Goal: Obtain resource: Download file/media

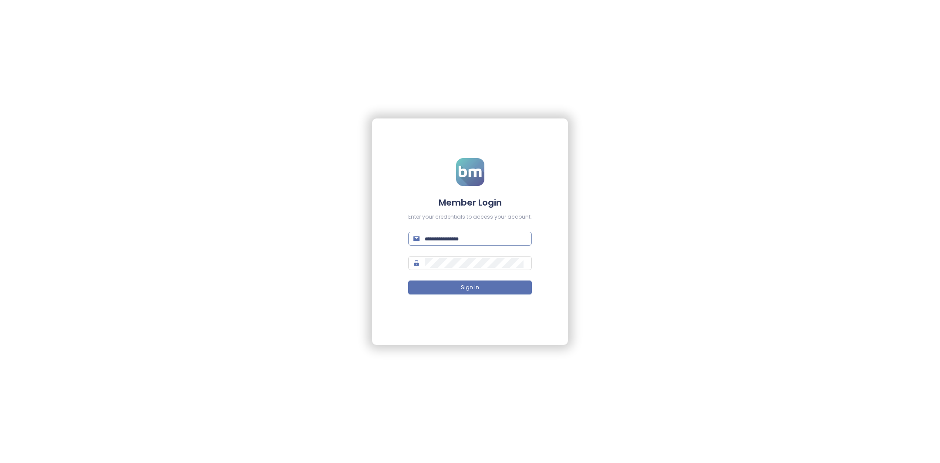
click at [461, 237] on input "text" at bounding box center [476, 239] width 102 height 10
click at [467, 244] on span at bounding box center [470, 239] width 124 height 14
type input "**********"
click at [479, 285] on button "Sign In" at bounding box center [470, 287] width 124 height 14
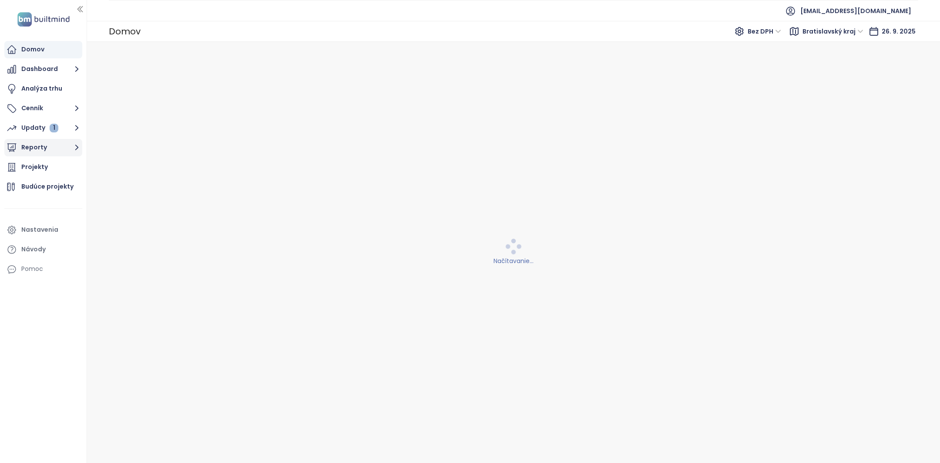
click at [51, 148] on button "Reporty" at bounding box center [43, 147] width 78 height 17
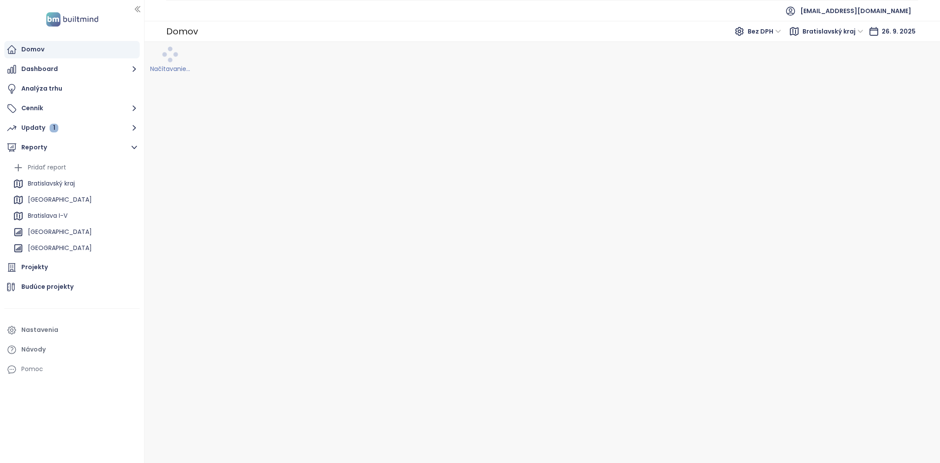
drag, startPoint x: 88, startPoint y: 138, endPoint x: 144, endPoint y: 142, distance: 56.7
click at [144, 142] on section "Domov Dashboard Analýza trhu Cenník Updaty 1 Reporty Pridať report [GEOGRAPHIC_…" at bounding box center [470, 231] width 940 height 463
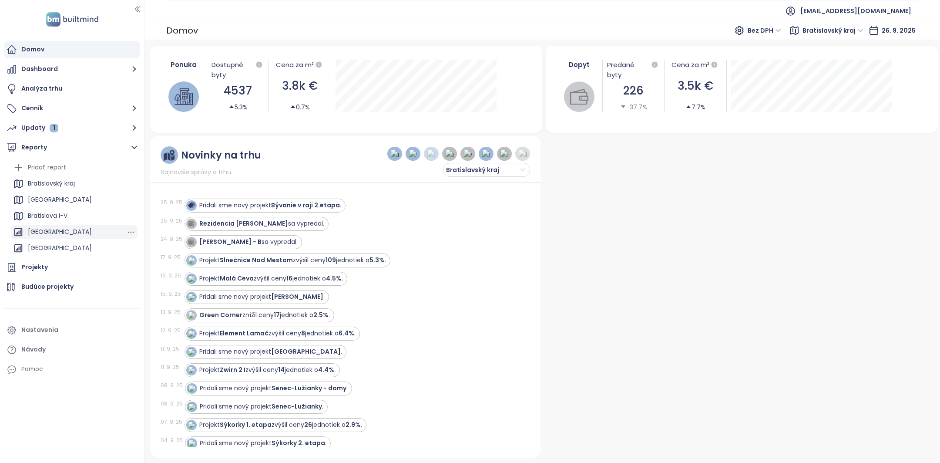
click at [71, 228] on div "[GEOGRAPHIC_DATA]" at bounding box center [60, 231] width 64 height 11
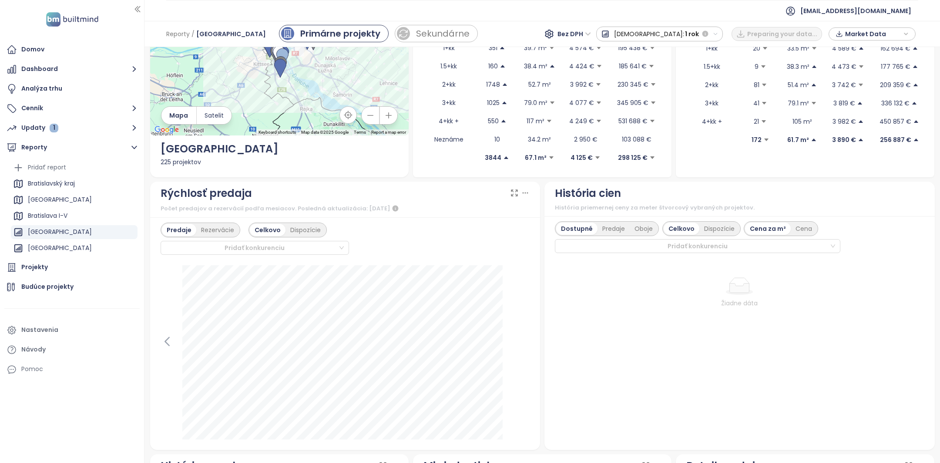
scroll to position [107, 0]
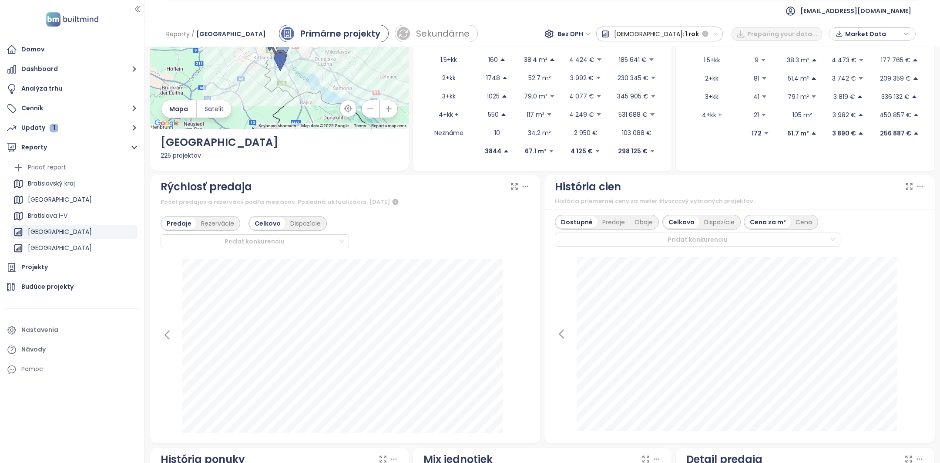
click at [511, 187] on icon at bounding box center [514, 186] width 6 height 6
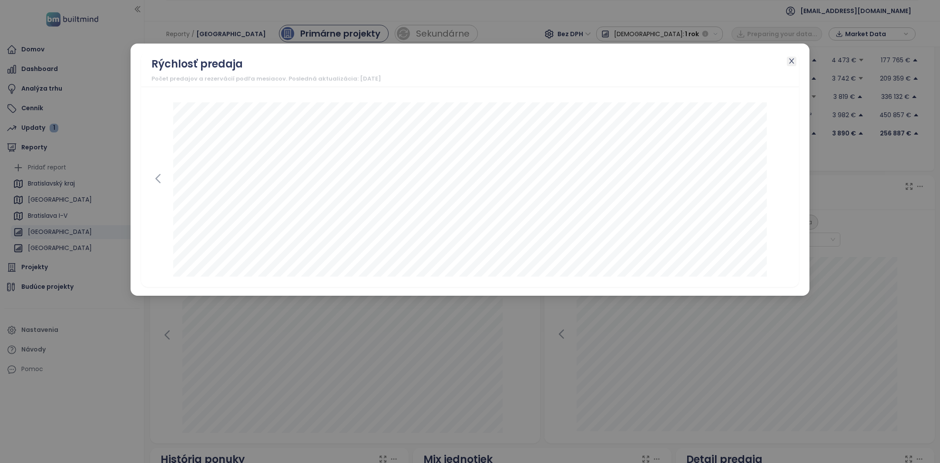
click at [796, 64] on span "Close" at bounding box center [792, 62] width 10 height 10
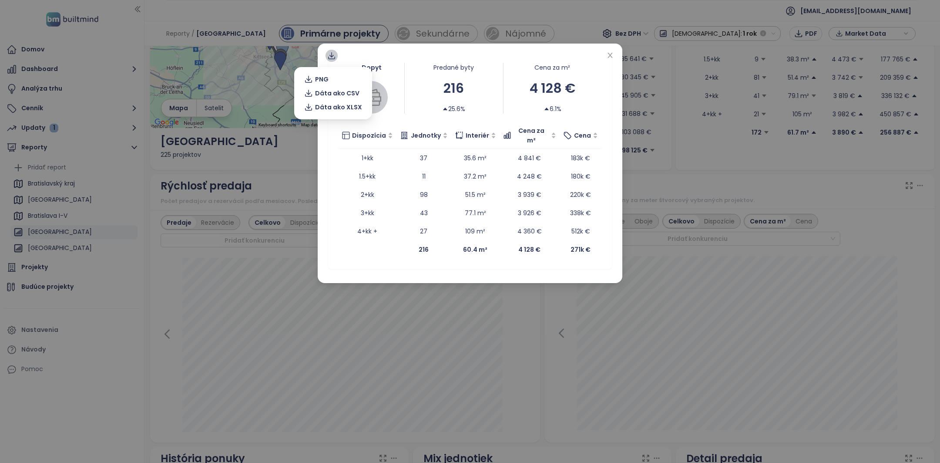
click at [329, 54] on icon at bounding box center [331, 55] width 9 height 9
click at [322, 106] on span "Dáta ako XLSX" at bounding box center [338, 107] width 47 height 10
click at [334, 61] on div "Dopyt Predané byty 216 25.6% Cena za m² 4 128 € 6.1% Dispozícia Jednotky Interi…" at bounding box center [470, 160] width 284 height 217
click at [333, 53] on icon at bounding box center [331, 55] width 9 height 9
click at [326, 111] on span "Dáta ako XLSX" at bounding box center [338, 107] width 47 height 10
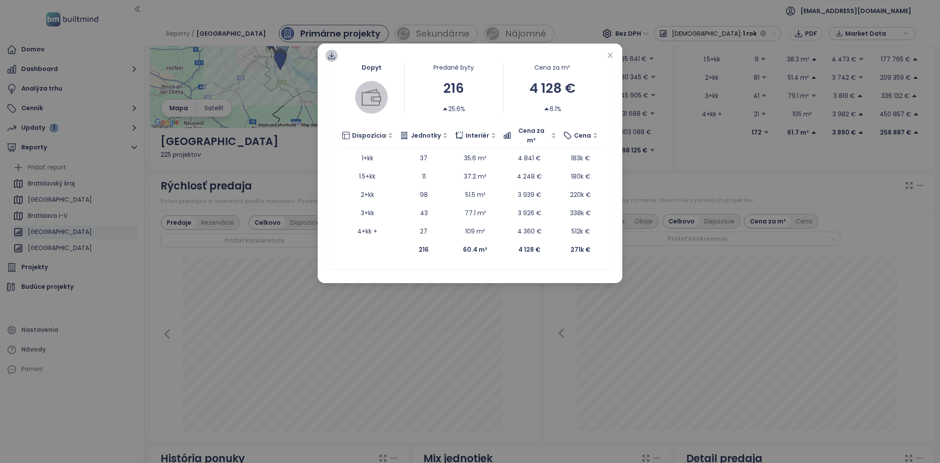
click at [334, 53] on icon at bounding box center [331, 55] width 9 height 9
